Goal: Task Accomplishment & Management: Use online tool/utility

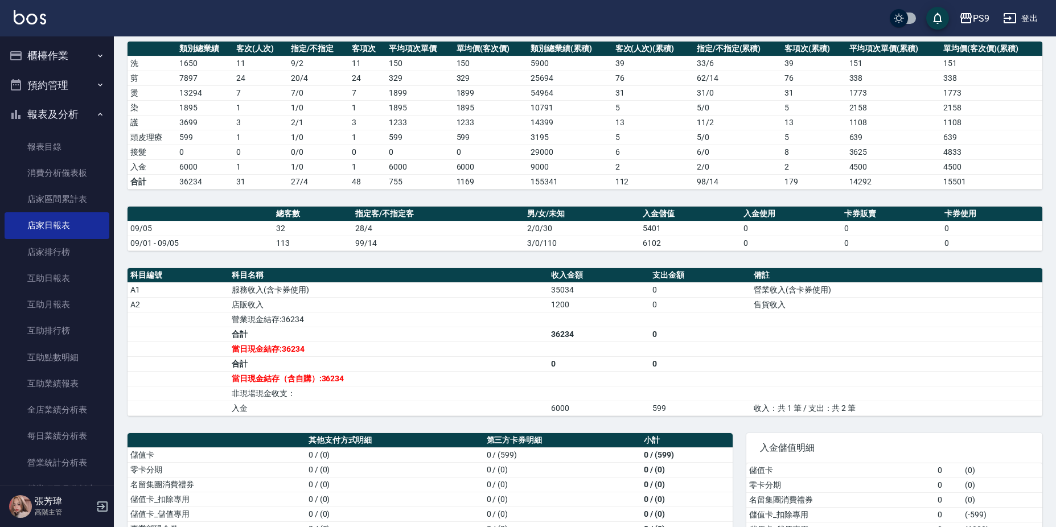
scroll to position [97, 0]
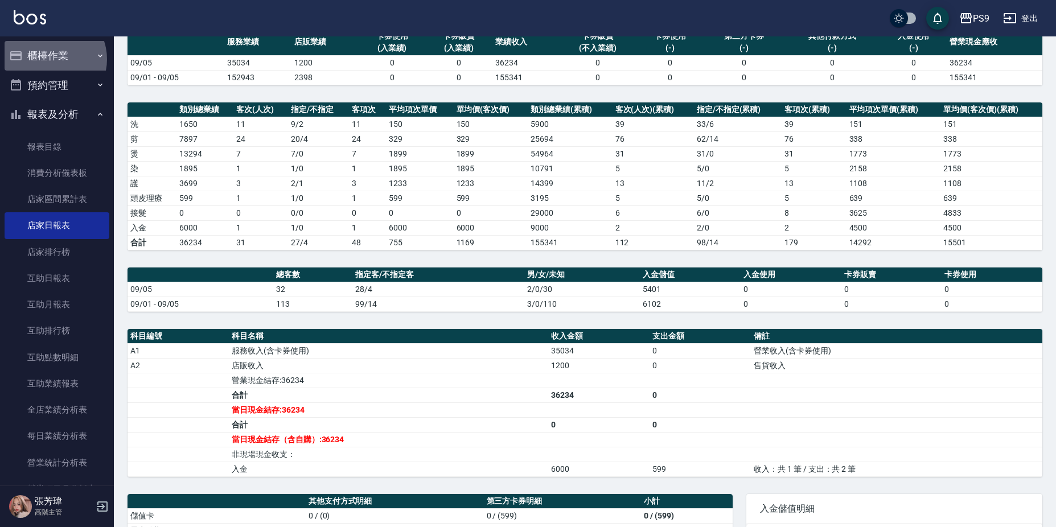
click at [49, 59] on button "櫃檯作業" at bounding box center [57, 56] width 105 height 30
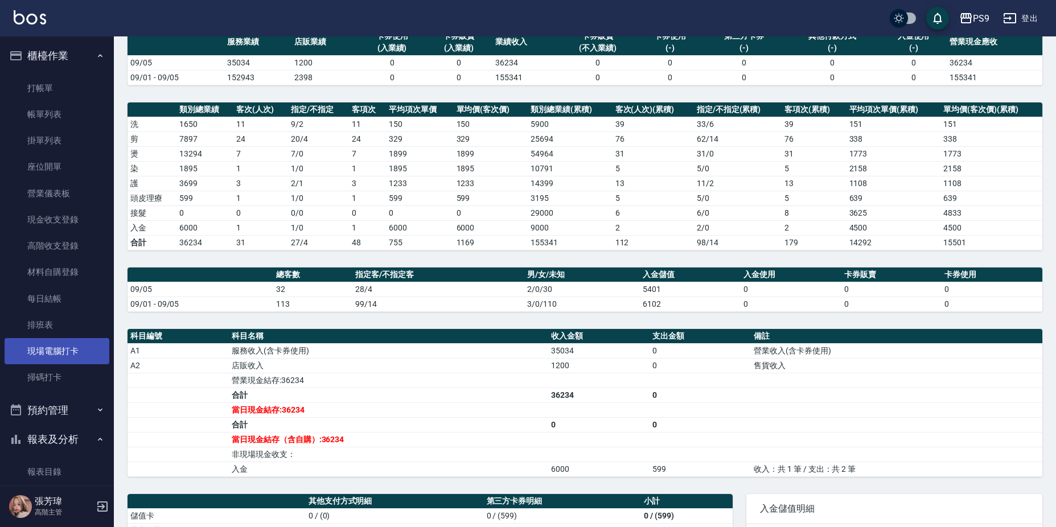
drag, startPoint x: 64, startPoint y: 348, endPoint x: 32, endPoint y: 359, distance: 33.7
click at [64, 350] on link "現場電腦打卡" at bounding box center [57, 351] width 105 height 26
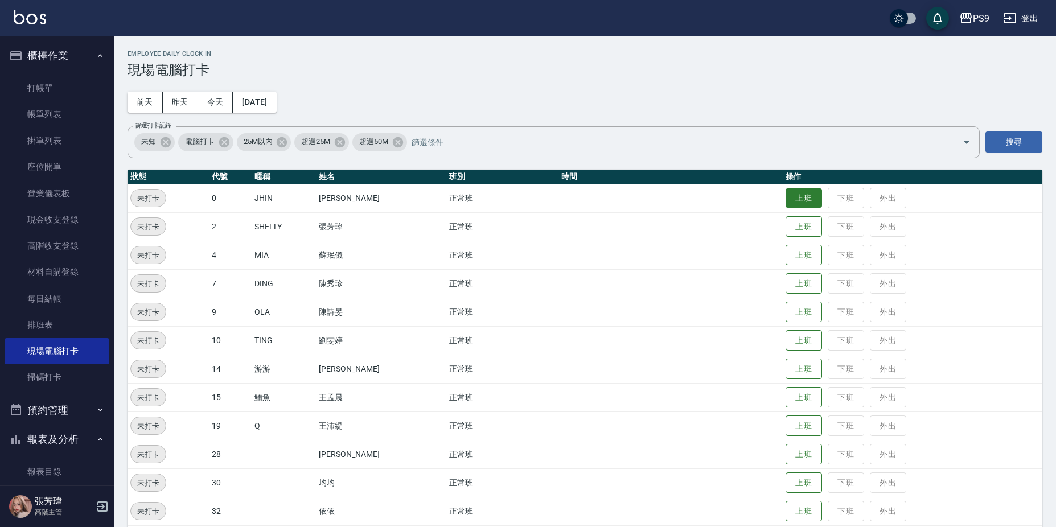
click at [807, 200] on button "上班" at bounding box center [804, 198] width 36 height 20
click at [799, 317] on button "上班" at bounding box center [804, 312] width 36 height 20
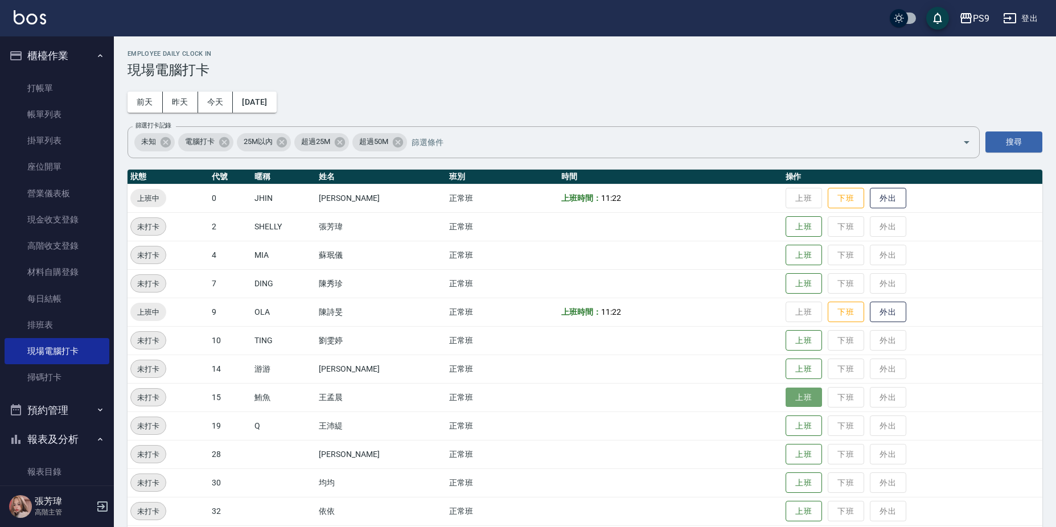
click at [804, 399] on button "上班" at bounding box center [804, 398] width 36 height 20
click at [804, 453] on button "上班" at bounding box center [804, 455] width 36 height 20
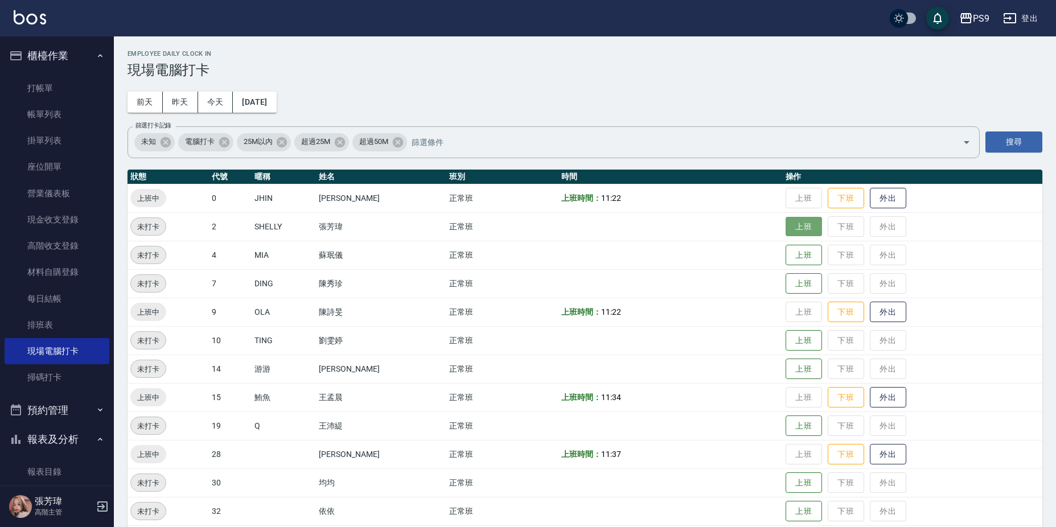
click at [797, 223] on button "上班" at bounding box center [804, 227] width 36 height 20
click at [791, 343] on button "上班" at bounding box center [804, 341] width 36 height 20
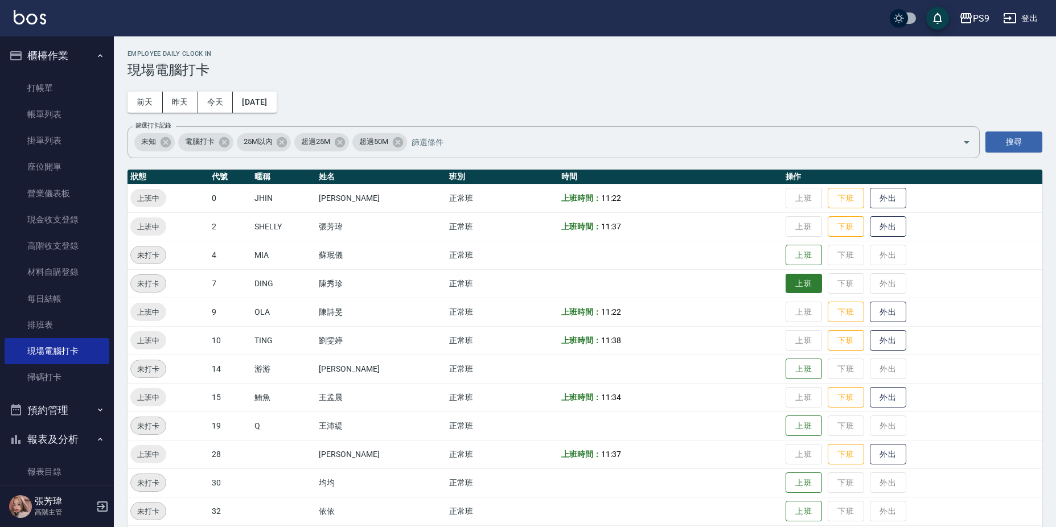
click at [801, 280] on button "上班" at bounding box center [804, 284] width 36 height 20
click at [786, 249] on button "上班" at bounding box center [804, 255] width 36 height 20
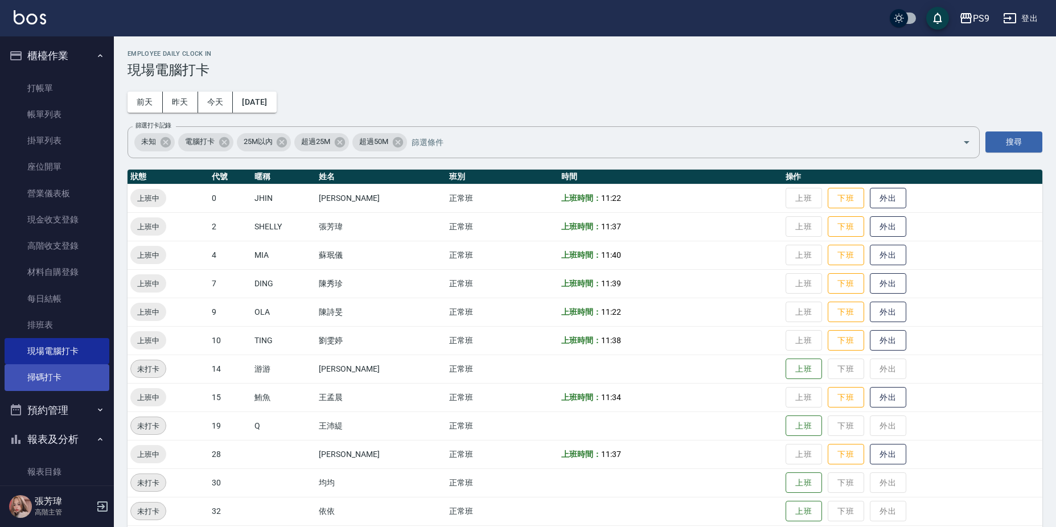
click at [69, 380] on link "掃碼打卡" at bounding box center [57, 377] width 105 height 26
